Goal: Task Accomplishment & Management: Use online tool/utility

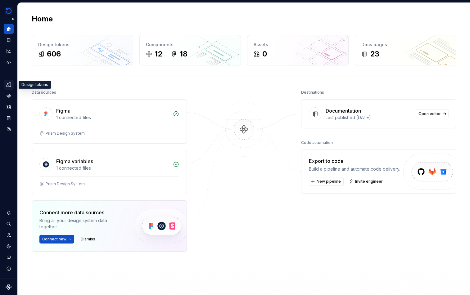
click at [7, 85] on icon "Design tokens" at bounding box center [9, 85] width 4 height 4
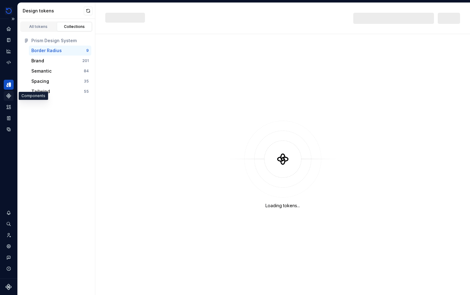
click at [7, 97] on icon "Components" at bounding box center [9, 96] width 4 height 4
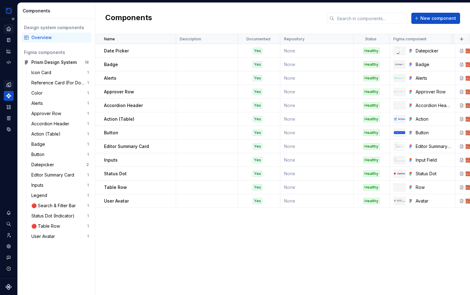
click at [9, 29] on icon "Home" at bounding box center [9, 29] width 4 height 4
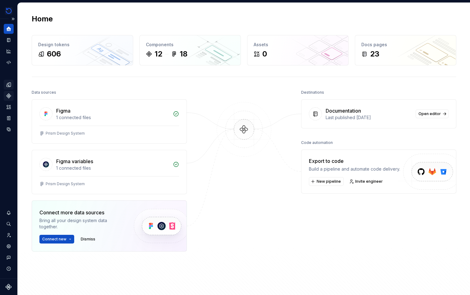
click at [8, 88] on div "Design tokens" at bounding box center [9, 85] width 10 height 10
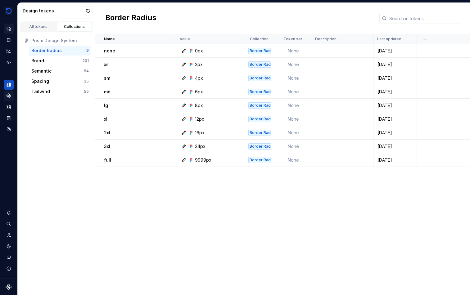
click at [6, 96] on icon "Components" at bounding box center [9, 96] width 6 height 6
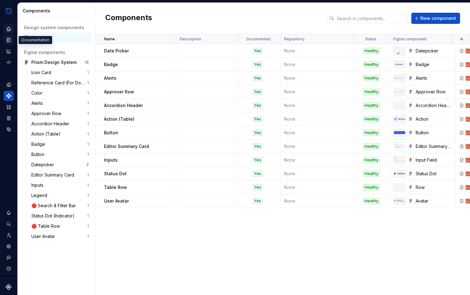
click at [6, 39] on icon "Documentation" at bounding box center [9, 40] width 6 height 6
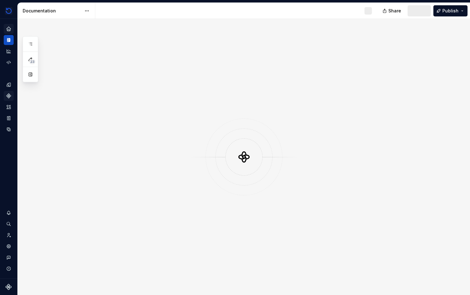
click at [0, 0] on button "Expand sidebar" at bounding box center [0, 0] width 0 height 0
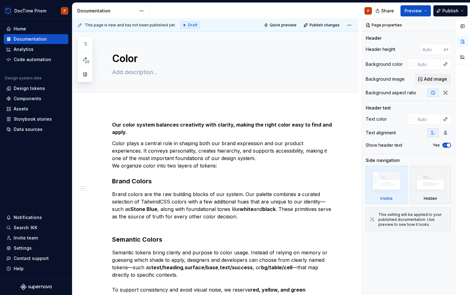
click at [0, 144] on div "Home Documentation Analytics Code automation Design system data Design tokens C…" at bounding box center [36, 149] width 72 height 260
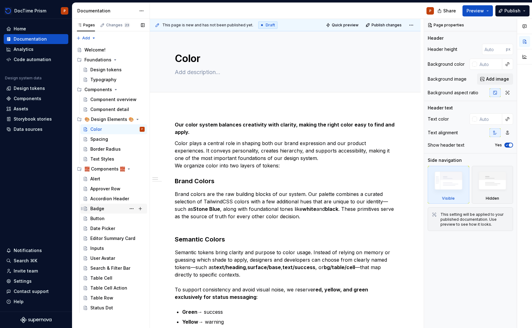
click at [110, 207] on div "Badge" at bounding box center [117, 209] width 54 height 9
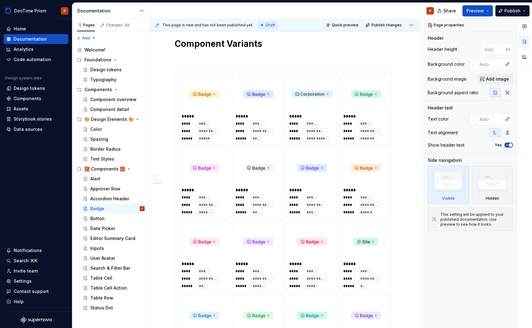
scroll to position [569, 0]
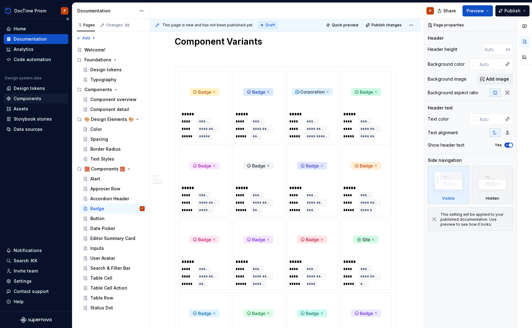
type textarea "*"
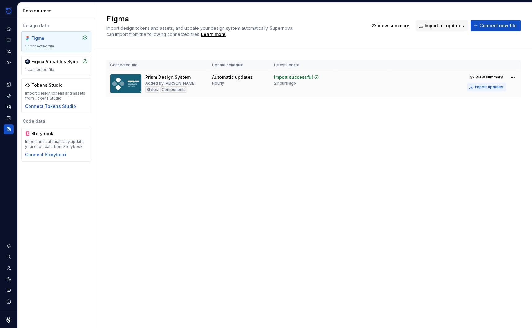
click at [476, 88] on div "Import updates" at bounding box center [489, 87] width 28 height 5
click at [492, 88] on div "Import updates" at bounding box center [489, 87] width 28 height 5
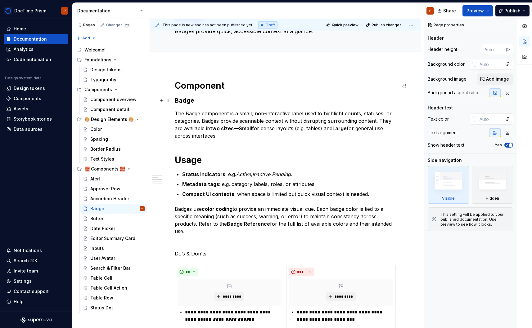
scroll to position [56, 0]
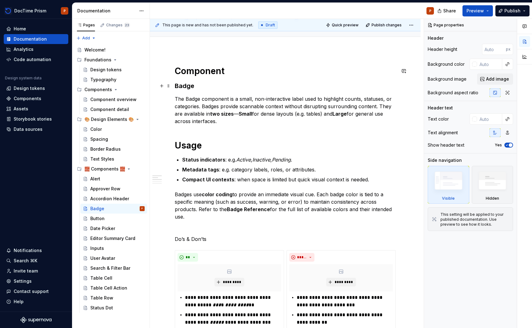
type textarea "*"
